Goal: Feedback & Contribution: Contribute content

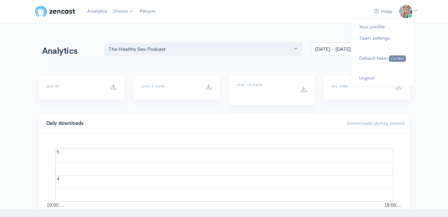
click at [404, 9] on img at bounding box center [405, 11] width 13 height 13
click at [367, 80] on link "Logout" at bounding box center [382, 78] width 63 height 12
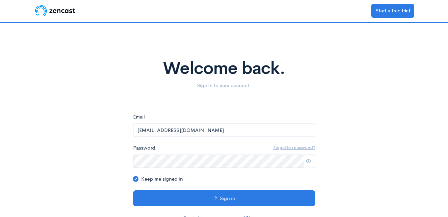
drag, startPoint x: 133, startPoint y: 135, endPoint x: 87, endPoint y: 137, distance: 46.4
click at [87, 137] on div "Welcome back. Sign in to your account. eyJpdiI6IlN6Nm9oMzl6cHFsYndpYWs4bktVd3c9…" at bounding box center [224, 125] width 380 height 205
type input "[EMAIL_ADDRESS][DOMAIN_NAME]"
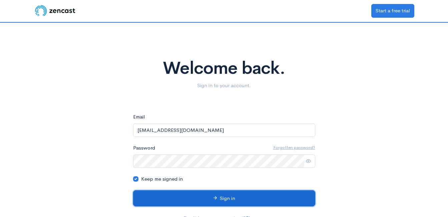
click at [222, 199] on button "Sign in" at bounding box center [224, 198] width 182 height 16
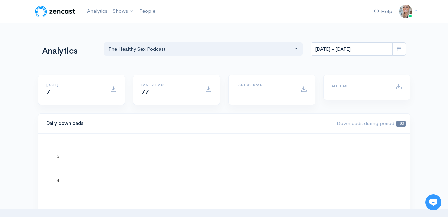
click at [397, 17] on div "Help Notifications View all Your profile Team settings Default team Current Log…" at bounding box center [391, 11] width 45 height 14
click at [404, 12] on img at bounding box center [405, 11] width 13 height 13
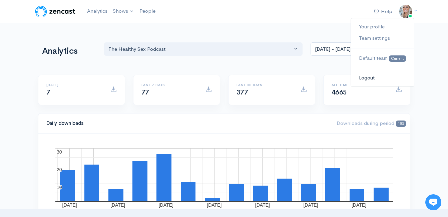
click at [369, 78] on link "Logout" at bounding box center [382, 78] width 63 height 12
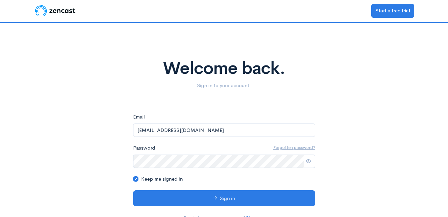
click at [209, 127] on input "KarisaKaye@iluintimacy.com" at bounding box center [224, 130] width 182 height 14
type input "theclintpowell@gmail.com"
click at [77, 150] on div "Welcome back. Sign in to your account. eyJpdiI6IkFhQ0xUMFZoVXJheEZiMmZRbCtJc1E9…" at bounding box center [224, 125] width 380 height 205
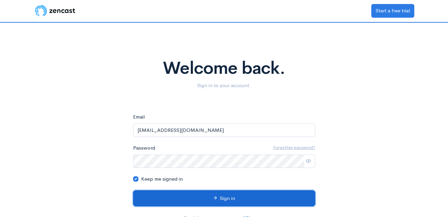
click at [193, 200] on button "Sign in" at bounding box center [224, 198] width 182 height 16
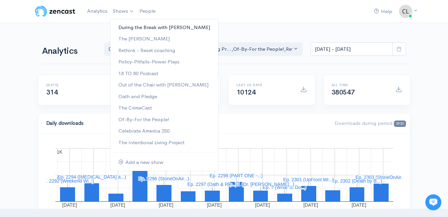
click at [126, 28] on link "During the Break with Clint Powell" at bounding box center [164, 28] width 108 height 12
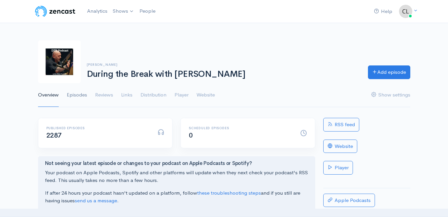
click at [80, 96] on link "Episodes" at bounding box center [77, 95] width 20 height 24
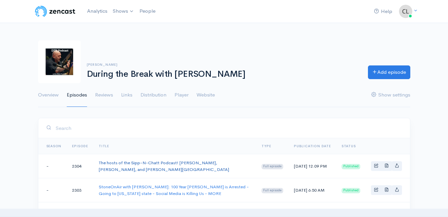
click at [141, 161] on link "The hosts of the Sipp-N-Chatt Podcast! Damien Vinson, Randy Stargin Jr., and C.…" at bounding box center [164, 166] width 130 height 12
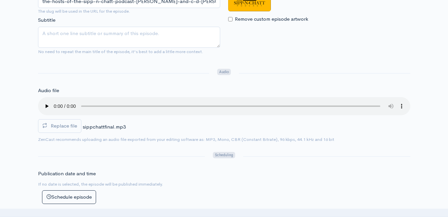
scroll to position [200, 0]
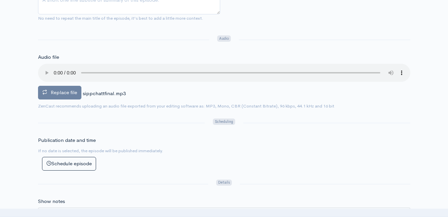
click at [58, 94] on span "Replace file" at bounding box center [64, 92] width 26 height 6
click at [0, 0] on input "Replace file" at bounding box center [0, 0] width 0 height 0
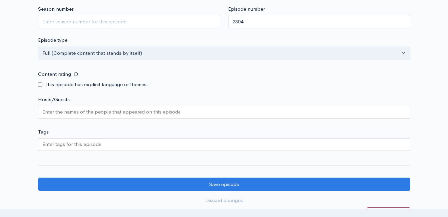
scroll to position [813, 0]
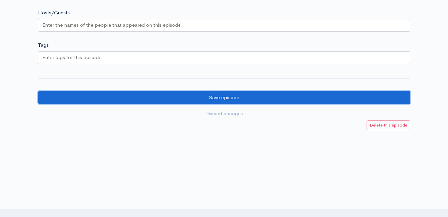
click at [235, 99] on input "Save episode" at bounding box center [224, 98] width 372 height 14
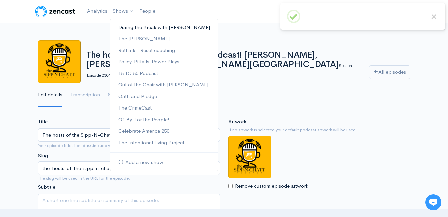
click at [122, 28] on link "During the Break with Clint Powell" at bounding box center [164, 28] width 108 height 12
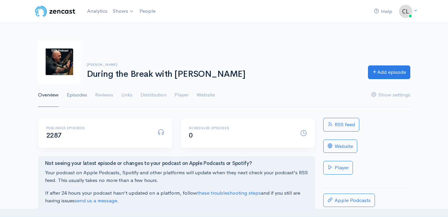
click at [80, 96] on link "Episodes" at bounding box center [77, 95] width 20 height 24
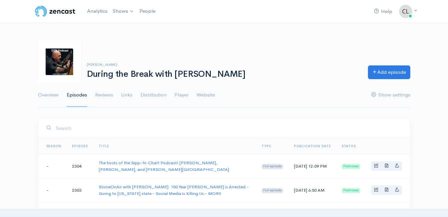
click at [203, 96] on link "Website" at bounding box center [206, 95] width 18 height 24
click at [213, 96] on link "Website" at bounding box center [206, 95] width 18 height 24
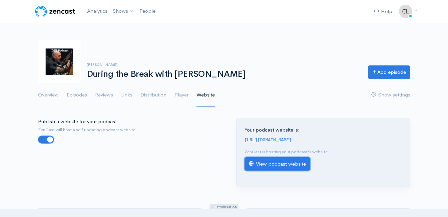
click at [272, 167] on link "View podcast website" at bounding box center [278, 164] width 66 height 14
click at [98, 11] on link "Analytics" at bounding box center [97, 11] width 26 height 14
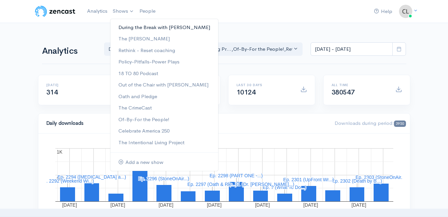
click at [130, 27] on link "During the Break with [PERSON_NAME]" at bounding box center [164, 28] width 108 height 12
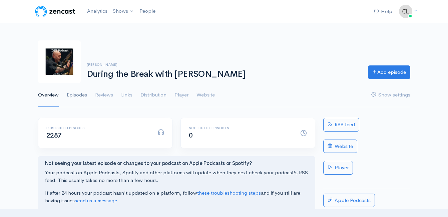
click at [77, 97] on link "Episodes" at bounding box center [77, 95] width 20 height 24
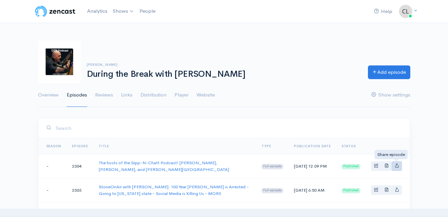
click at [399, 166] on icon "Basic example" at bounding box center [397, 165] width 4 height 4
type input "https://during-the-break.zencast.website/episodes/the-hosts-of-the-sipp-n-chatt…"
type input "https://media.zencast.fm/during-the-break/e1d1137f-32d1-4191-aee7-018f17b837ee.…"
type input "<iframe src='https://share.zencast.fm/embed/episode/e1d1137f-32d1-4191-aee7-018…"
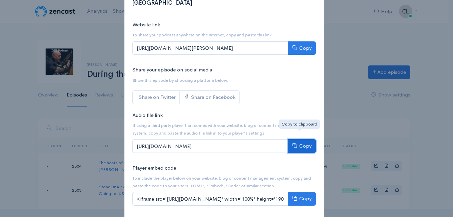
click at [297, 139] on button "Copy" at bounding box center [302, 146] width 28 height 14
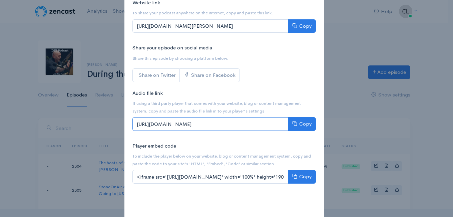
scroll to position [67, 0]
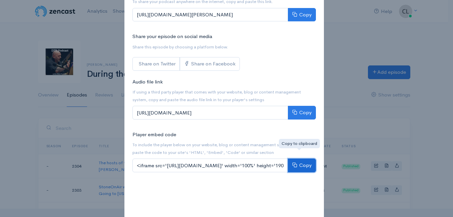
click at [297, 158] on button "Copy" at bounding box center [302, 165] width 28 height 14
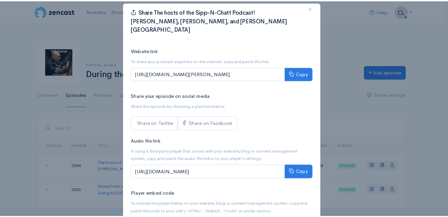
scroll to position [4, 0]
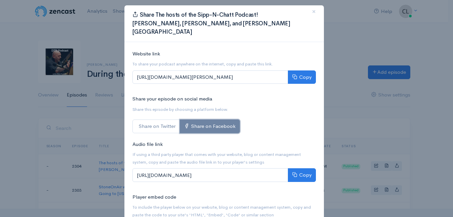
click at [198, 119] on link "Share on Facebook" at bounding box center [210, 126] width 60 height 14
click at [312, 11] on span "×" at bounding box center [314, 12] width 4 height 10
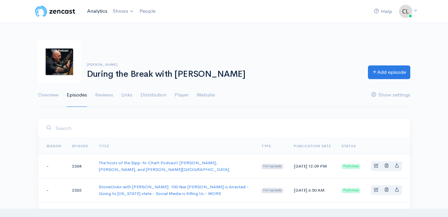
click at [101, 9] on link "Analytics" at bounding box center [97, 11] width 26 height 14
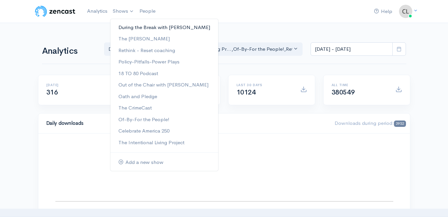
click at [130, 29] on link "During the Break with [PERSON_NAME]" at bounding box center [164, 28] width 108 height 12
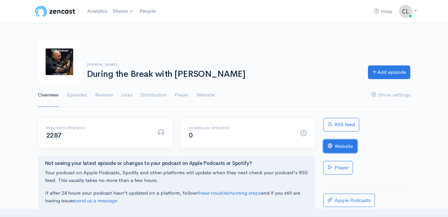
click at [345, 143] on link "Website" at bounding box center [340, 146] width 34 height 14
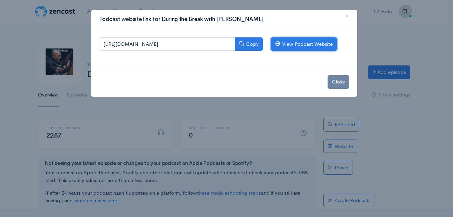
click at [296, 44] on link "View Podcast Website" at bounding box center [304, 44] width 66 height 14
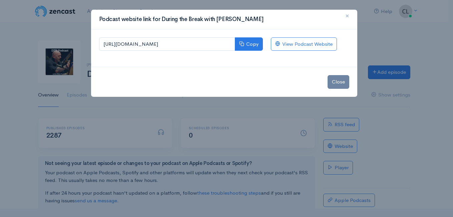
click at [345, 17] on span "×" at bounding box center [347, 16] width 4 height 10
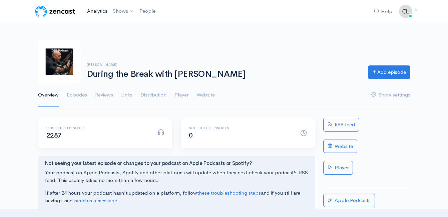
click at [102, 9] on link "Analytics" at bounding box center [97, 11] width 26 height 14
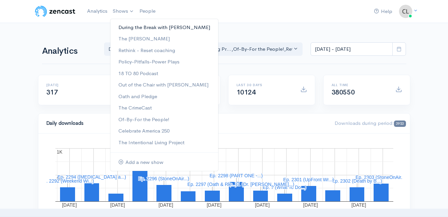
click at [127, 27] on link "During the Break with [PERSON_NAME]" at bounding box center [164, 28] width 108 height 12
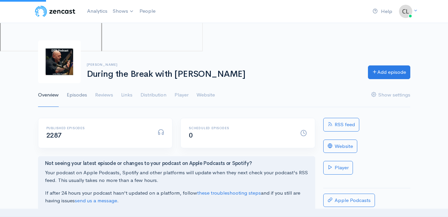
click at [83, 94] on link "Episodes" at bounding box center [77, 95] width 20 height 24
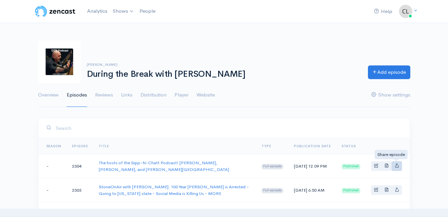
click at [395, 165] on icon "Basic example" at bounding box center [397, 165] width 4 height 4
type input "https://during-the-break.zencast.website/episodes/the-hosts-of-the-sipp-n-chatt…"
type input "https://media.zencast.fm/during-the-break/e1d1137f-32d1-4191-aee7-018f17b837ee.…"
type input "<iframe src='https://share.zencast.fm/embed/episode/e1d1137f-32d1-4191-aee7-018…"
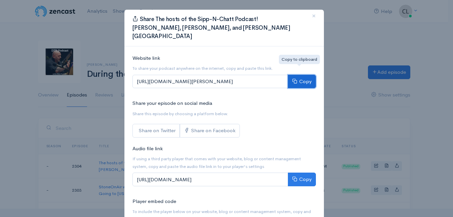
click at [299, 75] on button "Copy" at bounding box center [302, 82] width 28 height 14
drag, startPoint x: 77, startPoint y: 35, endPoint x: 90, endPoint y: 15, distance: 23.9
click at [77, 33] on div "Share The hosts of the Sipp-N-Chatt Podcast! Damien Vinson, Randy Stargin Jr., …" at bounding box center [226, 108] width 453 height 217
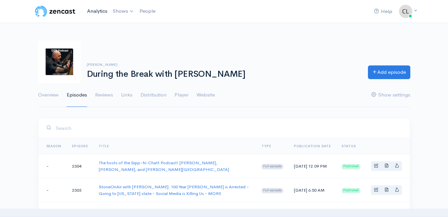
click at [92, 14] on link "Analytics" at bounding box center [97, 11] width 26 height 14
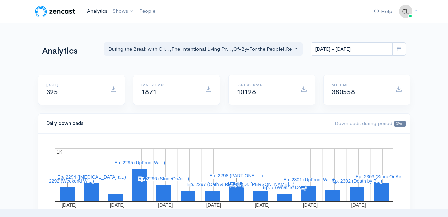
click at [90, 10] on link "Analytics" at bounding box center [97, 11] width 26 height 14
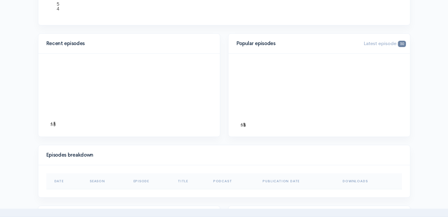
scroll to position [200, 0]
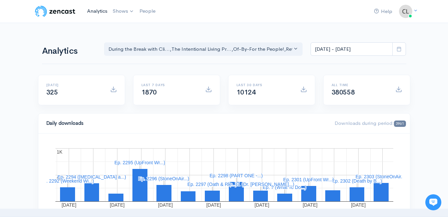
click at [100, 13] on link "Analytics" at bounding box center [97, 11] width 26 height 14
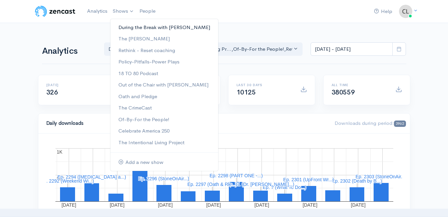
click at [125, 30] on link "During the Break with [PERSON_NAME]" at bounding box center [164, 28] width 108 height 12
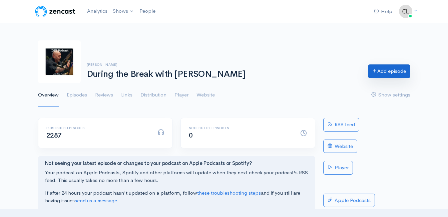
click at [385, 71] on link "Add episode" at bounding box center [389, 71] width 42 height 14
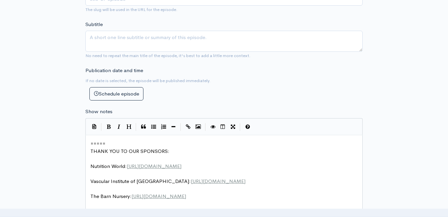
scroll to position [271, 0]
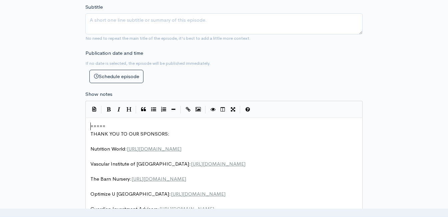
click at [90, 127] on span "=====" at bounding box center [97, 126] width 15 height 6
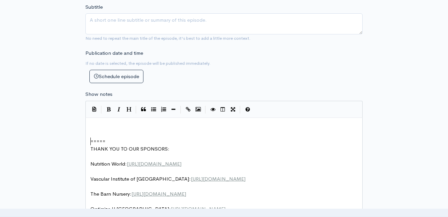
click at [138, 126] on pre "​" at bounding box center [226, 126] width 275 height 8
click at [180, 128] on pre "​" at bounding box center [226, 126] width 275 height 8
type textarea "UI g"
type textarea "I got to sit"
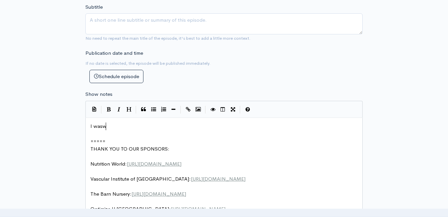
type textarea "wasw"
type textarea "o"
type textarea "joined by 2 great mucis"
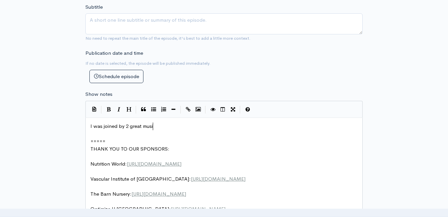
type textarea "sic"
type textarea "songwriters, performers, and muscians [DATE]!"
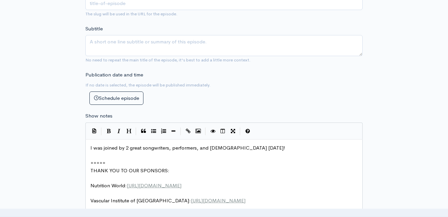
scroll to position [138, 0]
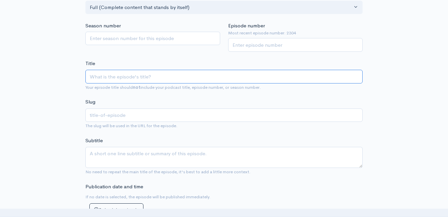
drag, startPoint x: 163, startPoint y: 70, endPoint x: 150, endPoint y: 77, distance: 15.5
click at [150, 77] on input "Title" at bounding box center [223, 77] width 277 height 14
paste input "If you would could you use all 3: Little Mule, Skip Cisto Band, and [PERSON_NAM…"
drag, startPoint x: 163, startPoint y: 77, endPoint x: 70, endPoint y: 74, distance: 92.5
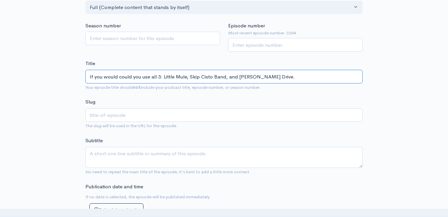
type input "Little Mule, Skip Cisto Band, and [PERSON_NAME] Drive."
type input "little-mule-skip-cisto-band-and-[PERSON_NAME]-drive"
type input "SLittle Mule, Skip Cisto Band, and [PERSON_NAME] Drive."
type input "slittle-mule-skip-cisto-band-and-[PERSON_NAME]-drive"
type input "SonLittle Mule, Skip Cisto Band, and [PERSON_NAME] Drive."
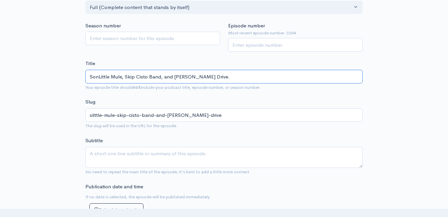
type input "sonlittle-mule-skip-cisto-band-and-[PERSON_NAME]-drive"
type input "SongLittle Mule, Skip Cisto Band, and [PERSON_NAME] Drive."
type input "songlittle-mule-skip-cisto-band-and-[PERSON_NAME]-drive"
type input "SongwLittle Mule, Skip Cisto Band, and [PERSON_NAME] Drive."
type input "songwlittle-mule-skip-cisto-band-and-[PERSON_NAME]-drive"
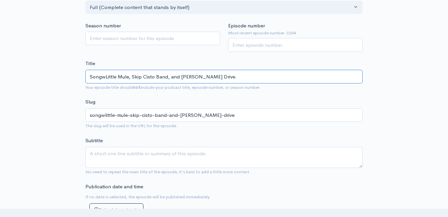
type input "SongwrLittle Mule, Skip Cisto Band, and [PERSON_NAME] Drive."
type input "songwrlittle-mule-skip-cisto-band-and-[PERSON_NAME]-drive"
type input "SongwriLittle Mule, Skip Cisto Band, and [PERSON_NAME] Drive."
type input "songwrilittle-mule-skip-cisto-band-and-[PERSON_NAME]-drive"
type input "SongwriteLittle Mule, Skip Cisto Band, and [PERSON_NAME] Drive."
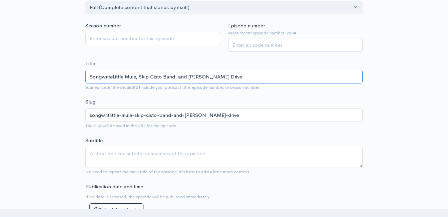
type input "songwritelittle-mule-skip-cisto-band-and-[PERSON_NAME]-drive"
type input "SongwriterLittle Mule, Skip Cisto Band, and [PERSON_NAME] Drive."
type input "songwriterlittle-mule-skip-cisto-band-and-[PERSON_NAME]-drive"
type input "SongwritersLittle Mule, Skip Cisto Band, and [PERSON_NAME] Drive."
type input "songwriterslittle-mule-skip-cisto-band-and-[PERSON_NAME]-drive"
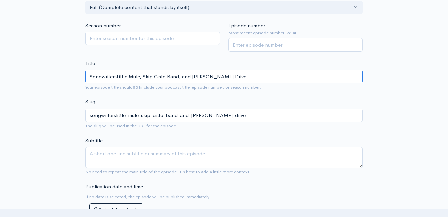
type input "Songwriters-Little Mule, Skip Cisto Band, and [PERSON_NAME] Drive."
type input "songwriters-little-mule-skip-cisto-band-and-[PERSON_NAME]-drive"
type input "Songwriters-MLittle Mule, Skip Cisto Band, and [PERSON_NAME] Drive."
type input "songwriters-mlittle-mule-skip-cisto-band-and-[PERSON_NAME]-drive"
type input "Songwriters-[PERSON_NAME], Skip Cisto Band, and [PERSON_NAME] Drive."
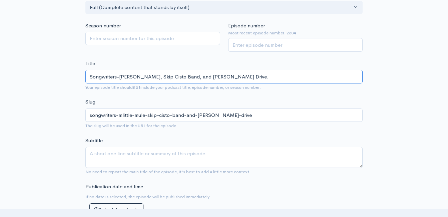
type input "songwriters-mulittle-mule-skip-cisto-band-and-[PERSON_NAME]-drive"
type input "Songwriters-MusLittle Mule, Skip Cisto Band, and [PERSON_NAME] Drive."
type input "songwriters-muslittle-mule-skip-cisto-band-and-[PERSON_NAME]-drive"
type input "Songwriters-MusciLittle Mule, Skip Cisto Band, and [PERSON_NAME] Drive."
type input "songwriters-muscilittle-mule-skip-cisto-band-and-[PERSON_NAME]-drive"
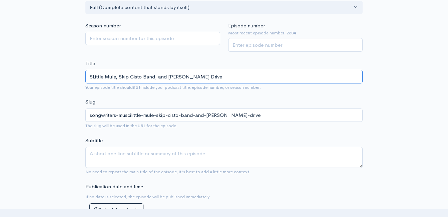
type input "Little Mule, Skip Cisto Band, and [PERSON_NAME] Drive."
type input "little-mule-skip-cisto-band-and-[PERSON_NAME]-drive"
paste input "Yes please. [PERSON_NAME] the bigger guy and Skip Cisto the more thin one."
drag, startPoint x: 116, startPoint y: 78, endPoint x: 80, endPoint y: 74, distance: 36.3
click at [88, 75] on input "Yes please. [PERSON_NAME] the bigger guy and Skip Cisto the more thin one.Littl…" at bounding box center [223, 77] width 277 height 14
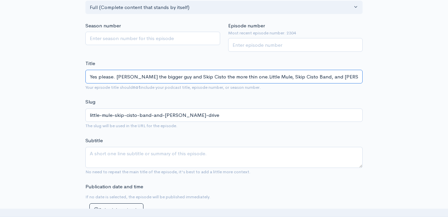
type input "[PERSON_NAME] the bigger guy and Skip Cisto the more thin one.Little Mule, Skip…"
type input "chip-[PERSON_NAME]-the-bigger-guy-and-skip-cisto-the-more-thin-onelittle-mule-s…"
click at [150, 76] on input "[PERSON_NAME] the bigger guy and Skip Cisto the more thin one.Little Mule, Skip…" at bounding box center [223, 77] width 277 height 14
type input "[PERSON_NAME] the bigger guyand Skip Cisto the more thin one.Little Mule, Skip …"
type input "chip-[PERSON_NAME]-the-bigger-guyand-skip-cisto-the-more-thin-onelittle-mule-sk…"
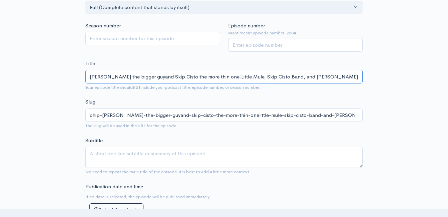
type input "[PERSON_NAME] the bigger guand Skip Cisto the more thin one.Little Mule, Skip C…"
type input "chip-[PERSON_NAME]-the-bigger-guand-skip-cisto-the-more-thin-onelittle-mule-ski…"
type input "[PERSON_NAME] tand Skip Cisto the more thin one.Little Mule, Skip Cisto Band, a…"
type input "chip-[PERSON_NAME]-skip-[PERSON_NAME]-the-more-thin-onelittle-mule-skip-cisto-b…"
type input "[PERSON_NAME] and Skip Cisto the more thin one.Little Mule, Skip Cisto Band, an…"
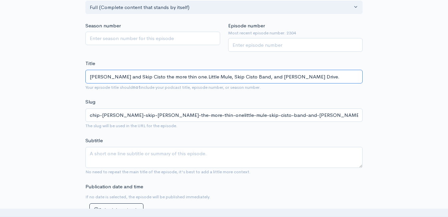
type input "chip-[PERSON_NAME]-and-skip-cisto-the-more-thin-onelittle-mule-skip-cisto-band-…"
drag, startPoint x: 191, startPoint y: 77, endPoint x: 155, endPoint y: 76, distance: 35.7
click at [155, 76] on input "[PERSON_NAME] and Skip Cisto the more thin one.Little Mule, Skip Cisto Band, an…" at bounding box center [223, 77] width 277 height 14
type input "[PERSON_NAME] and Skip Cisto thLittle Mule, Skip Cisto Band, and [PERSON_NAME] …"
type input "chip-[PERSON_NAME]-and-skip-cisto-thlittle-mule-skip-cisto-band-and-[PERSON_NAM…"
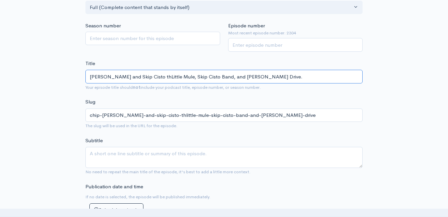
type input "[PERSON_NAME] and Skip Cisto tLittle Mule, Skip Cisto Band, and [PERSON_NAME] D…"
type input "chip-[PERSON_NAME]-and-skip-cisto-tlittle-mule-skip-cisto-band-and-[PERSON_NAME…"
type input "[PERSON_NAME] and Skip Cisto Little Mule, Skip Cisto Band, and [PERSON_NAME] Dr…"
type input "chip-[PERSON_NAME]-and-skip-cisto-little-mule-skip-cisto-band-and-[PERSON_NAME]…"
type input "[PERSON_NAME] and Skip CistoLittle Mule, Skip Cisto Band, and [PERSON_NAME] Dri…"
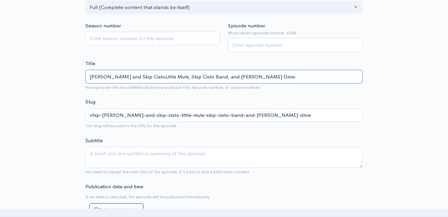
type input "chip-[PERSON_NAME]-and-skip-cistolittle-mule-skip-cisto-band-and-[PERSON_NAME]-…"
type input "[PERSON_NAME] and Skip Cisto Little Mule, Skip Cisto Band, and [PERSON_NAME] Dr…"
type input "chip-[PERSON_NAME]-and-skip-cisto-little-mule-skip-cisto-band-and-[PERSON_NAME]…"
type input "[PERSON_NAME] and Skip Cisto JLittle Mule, Skip Cisto Band, and [PERSON_NAME] D…"
type input "chip-[PERSON_NAME]-and-skip-cisto-jlittle-mule-skip-cisto-band-and-[PERSON_NAME…"
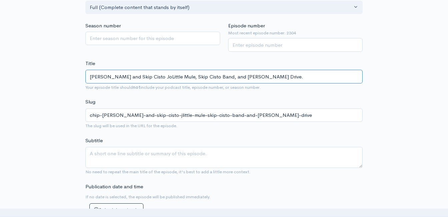
type input "[PERSON_NAME] and Skip Cisto JoiLittle Mule, Skip Cisto Band, and [PERSON_NAME]…"
type input "chip-[PERSON_NAME]-and-skip-cisto-joilittle-mule-skip-cisto-band-and-[PERSON_NA…"
type input "[PERSON_NAME] and Skip Cisto JoinLittle Mule, Skip Cisto Band, and [PERSON_NAME…"
type input "chip-[PERSON_NAME]-and-skip-cisto-joinlittle-mule-skip-cisto-band-and-[PERSON_N…"
type input "[PERSON_NAME] and Skip Cisto JoineLittle Mule, Skip Cisto Band, and [PERSON_NAM…"
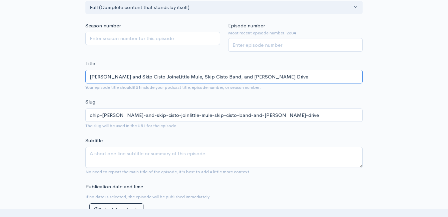
type input "chip-[PERSON_NAME]-and-skip-cisto-joinelittle-mule-skip-cisto-band-and-[PERSON_…"
type input "[PERSON_NAME] and Skip Cisto JoinedLittle Mule, Skip Cisto Band, and [PERSON_NA…"
type input "chip-[PERSON_NAME]-and-skip-cisto-joinedlittle-mule-skip-cisto-band-and-[PERSON…"
type input "[PERSON_NAME] and Skip Cisto Joined Little Mule, Skip Cisto Band, and [PERSON_N…"
type input "chip-[PERSON_NAME]-and-skip-cisto-joined-little-mule-skip-cisto-band-and-[PERSO…"
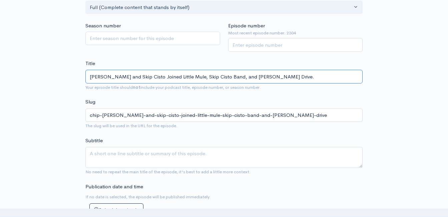
type input "[PERSON_NAME] and Skip Cisto JoinedLittle Mule, Skip Cisto Band, and [PERSON_NA…"
type input "chip-[PERSON_NAME]-and-skip-cisto-joinedlittle-mule-skip-cisto-band-and-[PERSON…"
type input "[PERSON_NAME] and Skip Cisto JoineLittle Mule, Skip Cisto Band, and [PERSON_NAM…"
type input "chip-[PERSON_NAME]-and-skip-cisto-joinelittle-mule-skip-cisto-band-and-[PERSON_…"
type input "[PERSON_NAME] and Skip Cisto JoinLittle Mule, Skip Cisto Band, and [PERSON_NAME…"
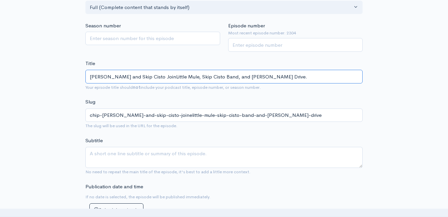
type input "chip-[PERSON_NAME]-and-skip-cisto-joinlittle-mule-skip-cisto-band-and-[PERSON_N…"
type input "[PERSON_NAME] and Skip Cisto JoiLittle Mule, Skip Cisto Band, and [PERSON_NAME]…"
type input "chip-[PERSON_NAME]-and-skip-cisto-joilittle-mule-skip-cisto-band-and-[PERSON_NA…"
type input "[PERSON_NAME] and Skip Cisto JoLittle Mule, Skip Cisto Band, and [PERSON_NAME] …"
type input "chip-[PERSON_NAME]-and-skip-cisto-jolittle-mule-skip-cisto-band-and-[PERSON_NAM…"
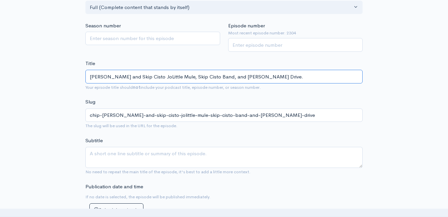
type input "[PERSON_NAME] and Skip Cisto JLittle Mule, Skip Cisto Band, and [PERSON_NAME] D…"
type input "chip-[PERSON_NAME]-and-skip-cisto-jlittle-mule-skip-cisto-band-and-[PERSON_NAME…"
type input "[PERSON_NAME] and Skip Cisto Little Mule, Skip Cisto Band, and [PERSON_NAME] Dr…"
type input "chip-[PERSON_NAME]-and-skip-cisto-little-mule-skip-cisto-band-and-[PERSON_NAME]…"
type input "[PERSON_NAME] and Skip Cisto ILittle Mule, Skip Cisto Band, and [PERSON_NAME] D…"
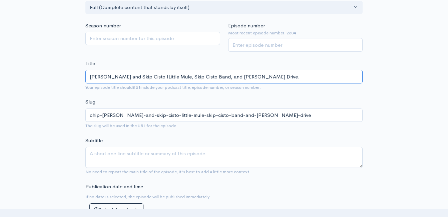
type input "chip-[PERSON_NAME]-and-skip-cisto-ilittle-mule-skip-cisto-band-and-[PERSON_NAME…"
type input "[PERSON_NAME] and Skip Cisto InLittle Mule, Skip Cisto Band, and [PERSON_NAME] …"
type input "chip-[PERSON_NAME]-and-skip-cisto-inlittle-mule-skip-cisto-band-and-[PERSON_NAM…"
type input "[PERSON_NAME] and Skip Cisto In-Little Mule, Skip Cisto Band, and [PERSON_NAME]…"
type input "chip-[PERSON_NAME]-and-skip-cisto-in-little-mule-skip-cisto-band-and-[PERSON_NA…"
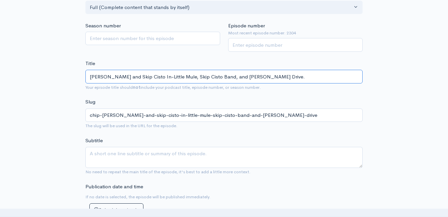
type input "[PERSON_NAME] and Skip Cisto In-SLittle Mule, Skip Cisto Band, and [PERSON_NAME…"
type input "chip-[PERSON_NAME]-and-skip-cisto-in-slittle-mule-skip-cisto-band-and-[PERSON_N…"
type input "[PERSON_NAME] and Skip Cisto In-StuLittle Mule, Skip Cisto Band, and [PERSON_NA…"
type input "chip-[PERSON_NAME]-and-skip-cisto-in-stulittle-mule-skip-cisto-band-and-[PERSON…"
type input "[PERSON_NAME] and Skip Cisto In-StudLittle Mule, Skip Cisto Band, and [PERSON_N…"
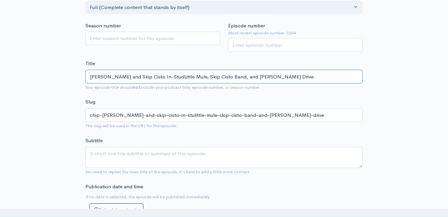
type input "chip-[PERSON_NAME]-and-skip-cisto-in-studlittle-mule-skip-cisto-band-and-[PERSO…"
type input "[PERSON_NAME] and Skip Cisto In-StudiLittle Mule, Skip Cisto Band, and [PERSON_…"
type input "chip-[PERSON_NAME]-and-skip-cisto-in-studilittle-mule-skip-cisto-band-and-[PERS…"
type input "[PERSON_NAME] and Skip Cisto In-StudioLittle Mule, Skip Cisto Band, and [PERSON…"
type input "chip-[PERSON_NAME]-and-skip-cisto-in-studiolittle-mule-skip-cisto-band-and-[PER…"
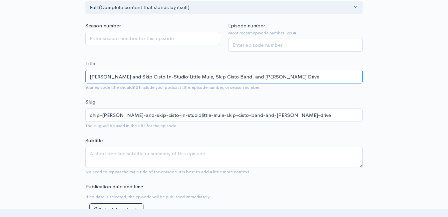
type input "[PERSON_NAME] and Skip Cisto In-Studio! Little Mule, Skip Cisto Band, and [PERS…"
type input "chip-[PERSON_NAME]-and-skip-cisto-in-studio-little-mule-skip-cisto-band-and-[PE…"
type input "[PERSON_NAME] and Skip Cisto In-Studio!Little Mule, Skip Cisto Band, and [PERSO…"
type input "chip-[PERSON_NAME]-and-skip-cisto-in-studiolittle-mule-skip-cisto-band-and-[PER…"
type input "[PERSON_NAME] and Skip Cisto In-Studio Little Mule, Skip Cisto Band, and [PERSO…"
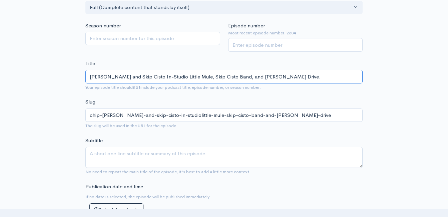
type input "chip-[PERSON_NAME]-and-skip-cisto-in-studio-little-mule-skip-cisto-band-and-[PE…"
type input "[PERSON_NAME] and Skip Cisto In-Studio wLittle Mule, Skip Cisto Band, and [PERS…"
type input "chip-[PERSON_NAME]-and-skip-cisto-in-studio-wlittle-mule-skip-cisto-band-and-[P…"
type input "[PERSON_NAME] and Skip Cisto In-Studio witLittle Mule, Skip Cisto Band, and [PE…"
type input "chip-[PERSON_NAME]-and-skip-cisto-in-studio-witlittle-mule-skip-cisto-band-and-…"
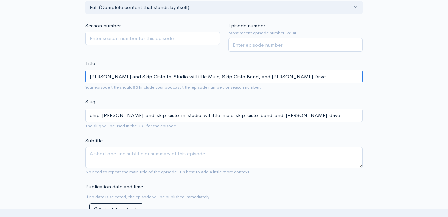
type input "[PERSON_NAME] and Skip Cisto In-Studio withLittle Mule, Skip Cisto Band, and [P…"
type input "chip-[PERSON_NAME]-and-skip-cisto-in-studio-withlittle-mule-skip-cisto-band-and…"
type input "[PERSON_NAME] and Skip Cisto In-Studio with tLittle Mule, Skip Cisto Band, and …"
type input "chip-[PERSON_NAME]-and-skip-cisto-in-studio-with-tlittle-mule-skip-cisto-band-a…"
type input "[PERSON_NAME] and Skip Cisto In-Studio with theLittle Mule, Skip Cisto Band, an…"
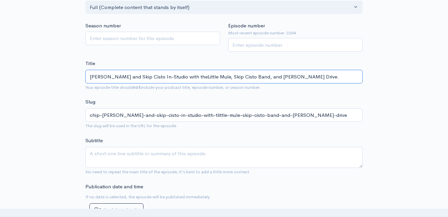
type input "chip-[PERSON_NAME]-and-skip-cisto-in-studio-with-thelittle-mule-skip-cisto-band…"
type input "[PERSON_NAME] and Skip Cisto In-Studio with the Little Mule, Skip Cisto Band, a…"
type input "chip-[PERSON_NAME]-and-skip-cisto-in-studio-with-the-little-mule-skip-cisto-ban…"
type input "[PERSON_NAME] and Skip Cisto In-Studio with the bLittle Mule, Skip Cisto Band, …"
type input "chip-[PERSON_NAME]-and-skip-cisto-in-studio-with-the-blittle-mule-skip-cisto-ba…"
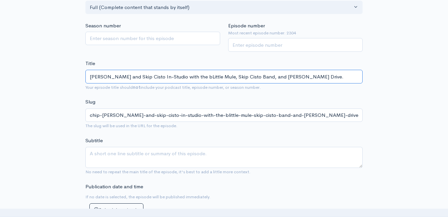
type input "[PERSON_NAME] and Skip Cisto In-Studio with the Little Mule, Skip Cisto Band, a…"
type input "chip-[PERSON_NAME]-and-skip-cisto-in-studio-with-the-little-mule-skip-cisto-ban…"
type input "[PERSON_NAME] and Skip Cisto In-Studio with the BLittle Mule, Skip Cisto Band, …"
type input "chip-[PERSON_NAME]-and-skip-cisto-in-studio-with-the-blittle-mule-skip-cisto-ba…"
type input "[PERSON_NAME] and Skip Cisto In-Studio with the BanLittle Mule, Skip Cisto Band…"
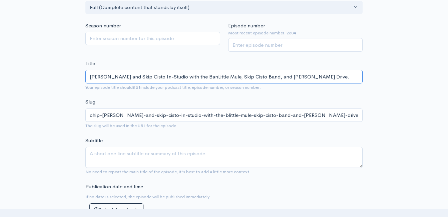
type input "chip-[PERSON_NAME]-and-skip-cisto-in-studio-with-the-banlittle-mule-skip-cisto-…"
type input "[PERSON_NAME] and Skip Cisto In-Studio with the BandLittle Mule, Skip Cisto Ban…"
type input "chip-[PERSON_NAME]-and-skip-cisto-in-studio-with-the-bandlittle-mule-skip-cisto…"
type input "[PERSON_NAME] and Skip Cisto In-Studio with the BandsLittle Mule, Skip Cisto Ba…"
type input "chip-[PERSON_NAME]-and-skip-cisto-in-studio-with-the-bandslittle-mule-skip-cist…"
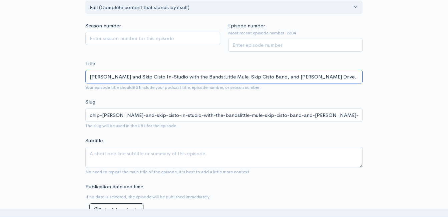
type input "[PERSON_NAME] and Skip Cisto In-Studio with the Bands: Little Mule, Skip Cisto …"
type input "chip-[PERSON_NAME]-and-skip-cisto-in-studio-with-the-bands-little-mule-skip-cis…"
click at [157, 75] on input "[PERSON_NAME] and Skip Cisto In-Studio with the Bands: Little Mule, Skip Cisto …" at bounding box center [223, 77] width 277 height 14
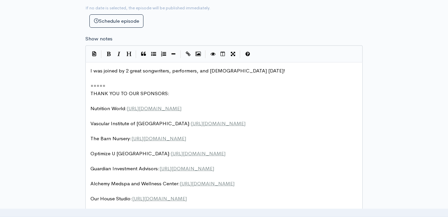
scroll to position [338, 0]
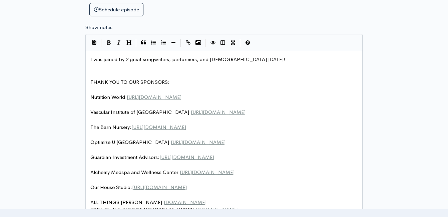
type input "[PERSON_NAME] and Skip Cisto In-Studio with the Bands: Little Mule, Skip Cisto …"
type textarea "rs, performers, and muscians [DATE]!"
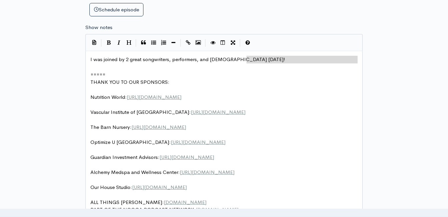
type textarea "was joined by 2 great songwriters, performers, and muscians [DATE]!"
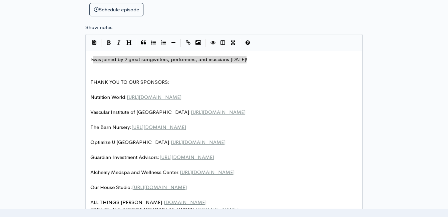
drag, startPoint x: 255, startPoint y: 59, endPoint x: 94, endPoint y: 62, distance: 160.8
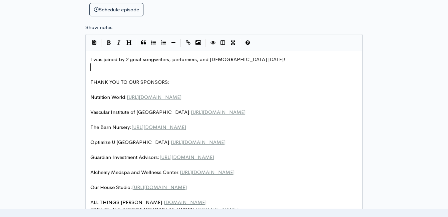
click at [177, 67] on pre "​" at bounding box center [226, 67] width 275 height 8
click at [264, 55] on div "x I was joined by 2 great songwriters, performers, and muscians [DATE]! ​ =====…" at bounding box center [226, 157] width 275 height 206
click at [260, 60] on pre "I was joined by 2 great songwriters, performers, and [DEMOGRAPHIC_DATA] [DATE]!" at bounding box center [226, 60] width 275 height 8
type textarea "​"
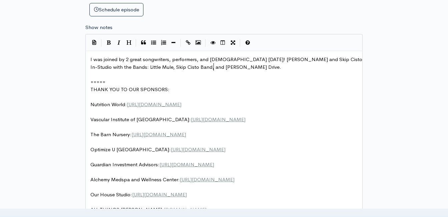
scroll to position [0, 0]
type textarea "Eath"
type textarea "I was joined by 2 great songwriters, performers, and [DEMOGRAPHIC_DATA] [DATE]!"
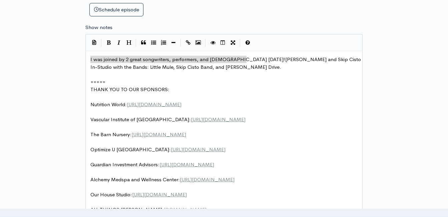
drag, startPoint x: 247, startPoint y: 59, endPoint x: 104, endPoint y: 70, distance: 143.6
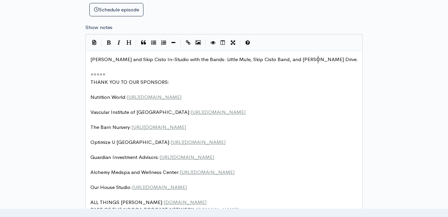
click at [325, 57] on pre "[PERSON_NAME] and Skip Cisto In-Studio with the Bands: Little Mule, Skip Cisto …" at bounding box center [226, 60] width 275 height 8
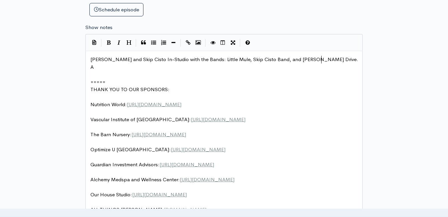
scroll to position [2, 4]
type textarea "Along with"
type textarea "manager, Ea"
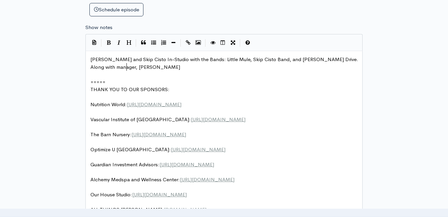
type textarea "thon"
drag, startPoint x: 243, startPoint y: -20, endPoint x: 192, endPoint y: -25, distance: 51.3
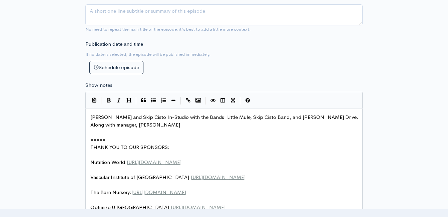
click at [238, 86] on div "Show notes ===== THANK YOU TO OUR SPONSORS: Nutrition World: [URL][DOMAIN_NAME]…" at bounding box center [223, 208] width 277 height 254
click at [133, 124] on pre "[PERSON_NAME] and Skip Cisto In-Studio with the Bands: Little Mule, Skip Cisto …" at bounding box center [226, 120] width 275 height 15
type textarea "a"
type textarea "an bow"
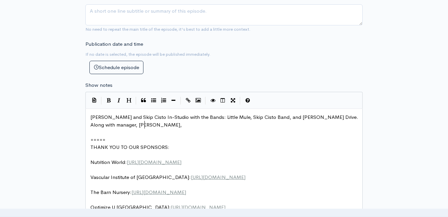
type textarea "[PERSON_NAME], t"
type textarea "we talked about writing, performing, the state of mucis"
type textarea "sic, new vs. old mu"
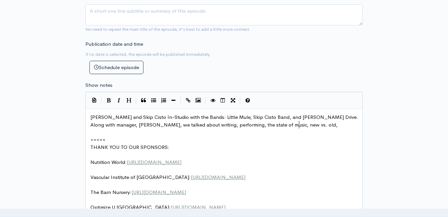
scroll to position [2, 3]
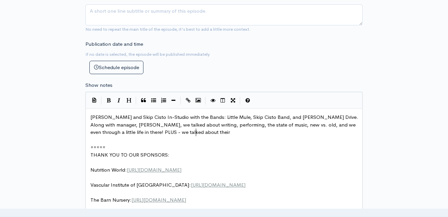
type textarea ", and we even through a little life in there! PLUS - we talked about their B"
type textarea "big gig"
type textarea "g this"
type textarea "THIS SATUD"
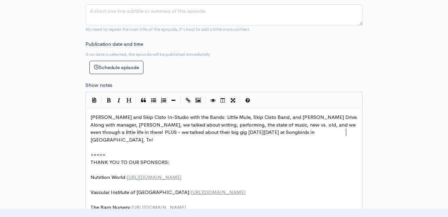
scroll to position [2, 109]
type textarea "RDAY [DATE] at Songbirds in [GEOGRAPHIC_DATA], Tn!"
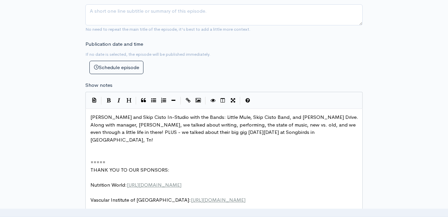
type textarea "​"
paste textarea
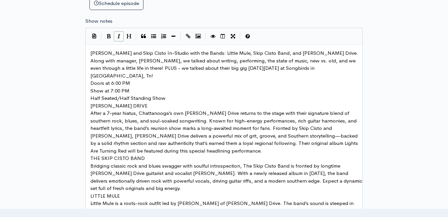
scroll to position [310, 0]
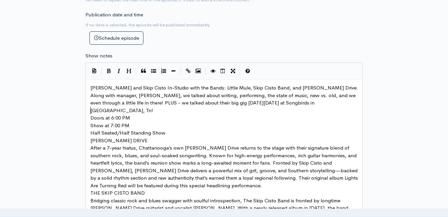
click at [90, 114] on span "Doors at 6:00 PM" at bounding box center [110, 117] width 40 height 6
type textarea "-"
click at [91, 122] on span "Show at 7:00 PM" at bounding box center [109, 125] width 39 height 6
type textarea "-"
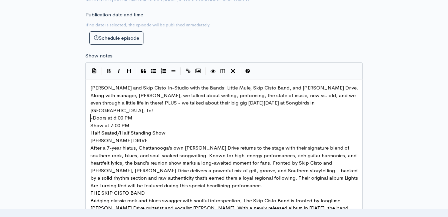
scroll to position [0, 0]
click at [90, 129] on span "Half Seated/Half Standing Show" at bounding box center [127, 132] width 75 height 6
type textarea "-"
drag, startPoint x: 90, startPoint y: 132, endPoint x: 99, endPoint y: 136, distance: 10.2
click at [90, 137] on pre "[PERSON_NAME] DRIVE" at bounding box center [226, 141] width 275 height 8
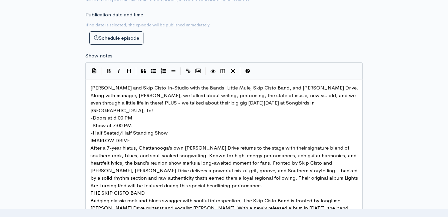
type textarea "lI"
type textarea "***"
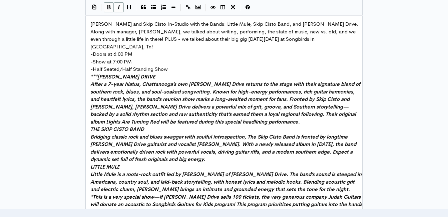
scroll to position [376, 0]
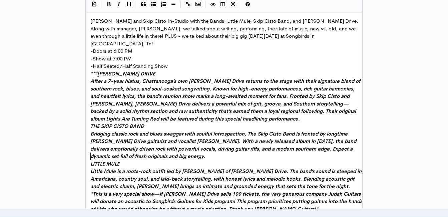
click at [90, 160] on span "LITTLE MULE" at bounding box center [104, 163] width 29 height 6
type textarea "***"
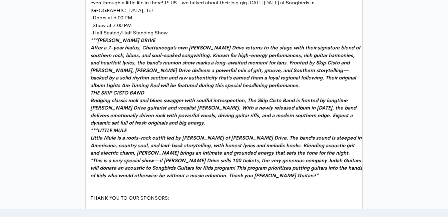
click at [91, 89] on span "THE SKIP CISTO BAND" at bounding box center [117, 92] width 54 height 6
type textarea "***"
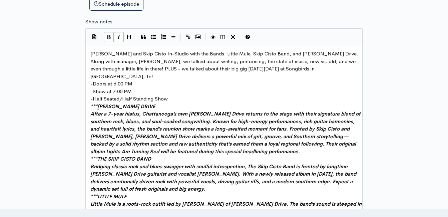
scroll to position [343, 0]
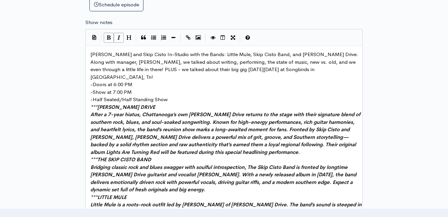
click at [171, 96] on pre "-Half Seated/Half Standing Show" at bounding box center [226, 100] width 275 height 8
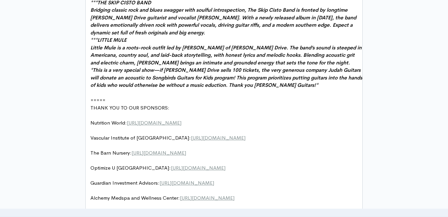
scroll to position [510, 0]
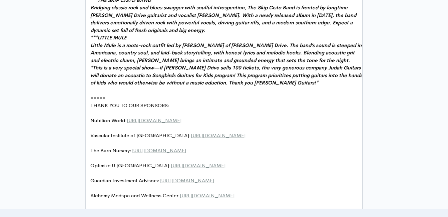
click at [94, 64] on span "*This is a very special show—if [PERSON_NAME] Drive sells 100 tickets, the very…" at bounding box center [226, 74] width 273 height 21
type textarea "II"
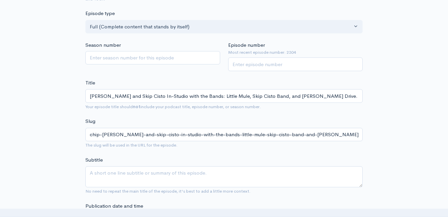
scroll to position [109, 0]
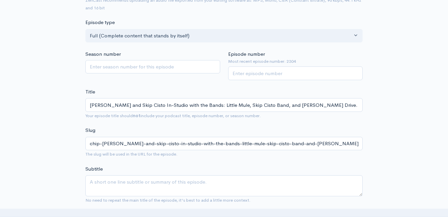
type textarea "***"
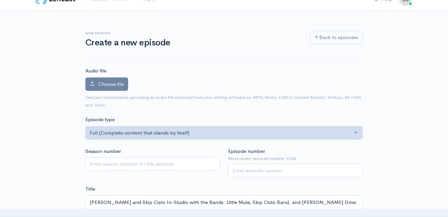
scroll to position [9, 0]
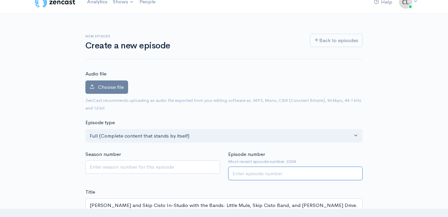
click at [277, 172] on input "Episode number" at bounding box center [295, 173] width 135 height 14
type input "2305"
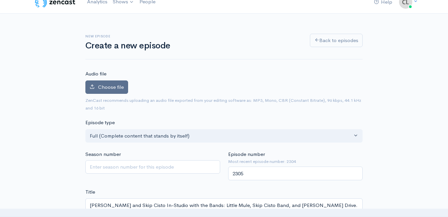
click at [116, 89] on span "Choose file" at bounding box center [111, 87] width 26 height 6
click at [0, 0] on input "Choose file" at bounding box center [0, 0] width 0 height 0
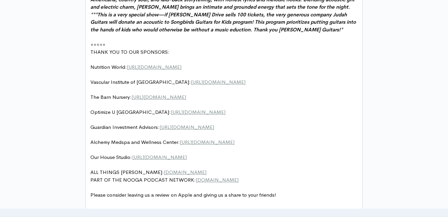
scroll to position [834, 0]
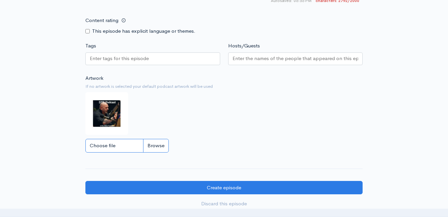
click at [160, 143] on input "Choose file" at bounding box center [126, 146] width 83 height 14
type input "C:\fakepath\PhotoGrid_1755212214567.jpg"
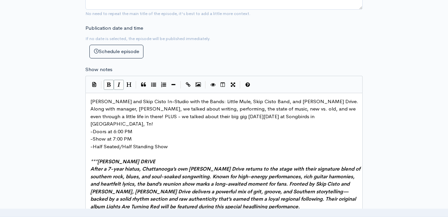
scroll to position [2, 0]
click at [346, 108] on span "[PERSON_NAME] and Skip Cisto In-Studio with the Bands: Little Mule, Skip Cisto …" at bounding box center [224, 112] width 269 height 29
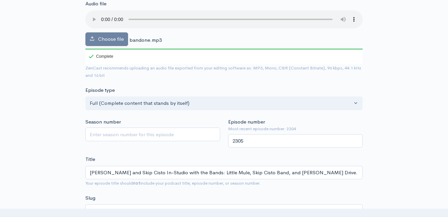
scroll to position [67, 0]
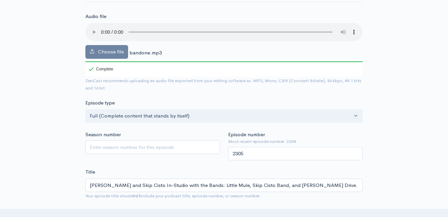
type textarea "w"
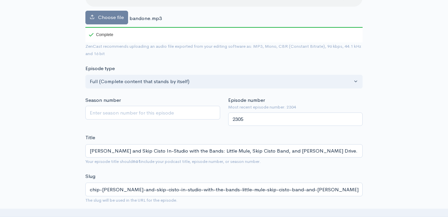
scroll to position [133, 0]
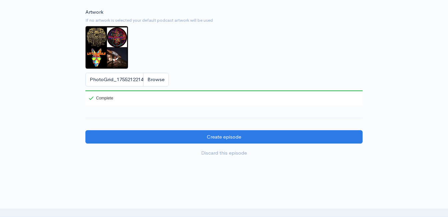
scroll to position [901, 0]
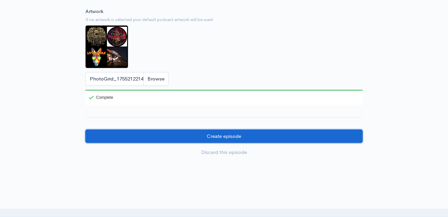
click at [231, 132] on input "Create episode" at bounding box center [223, 136] width 277 height 14
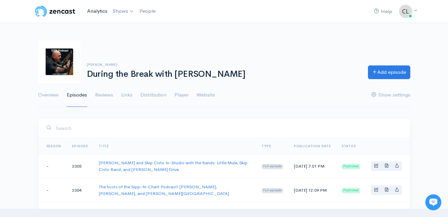
click at [93, 12] on link "Analytics" at bounding box center [97, 11] width 26 height 14
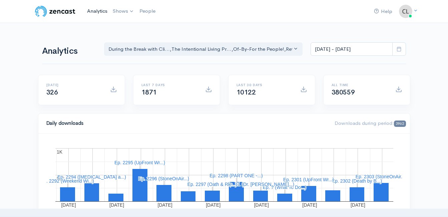
click at [94, 9] on link "Analytics" at bounding box center [97, 11] width 26 height 14
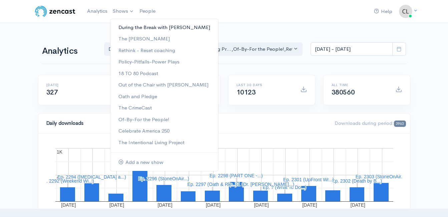
click at [130, 26] on link "During the Break with [PERSON_NAME]" at bounding box center [164, 28] width 108 height 12
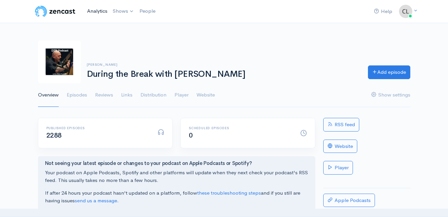
click at [93, 14] on link "Analytics" at bounding box center [97, 11] width 26 height 14
